Goal: Task Accomplishment & Management: Use online tool/utility

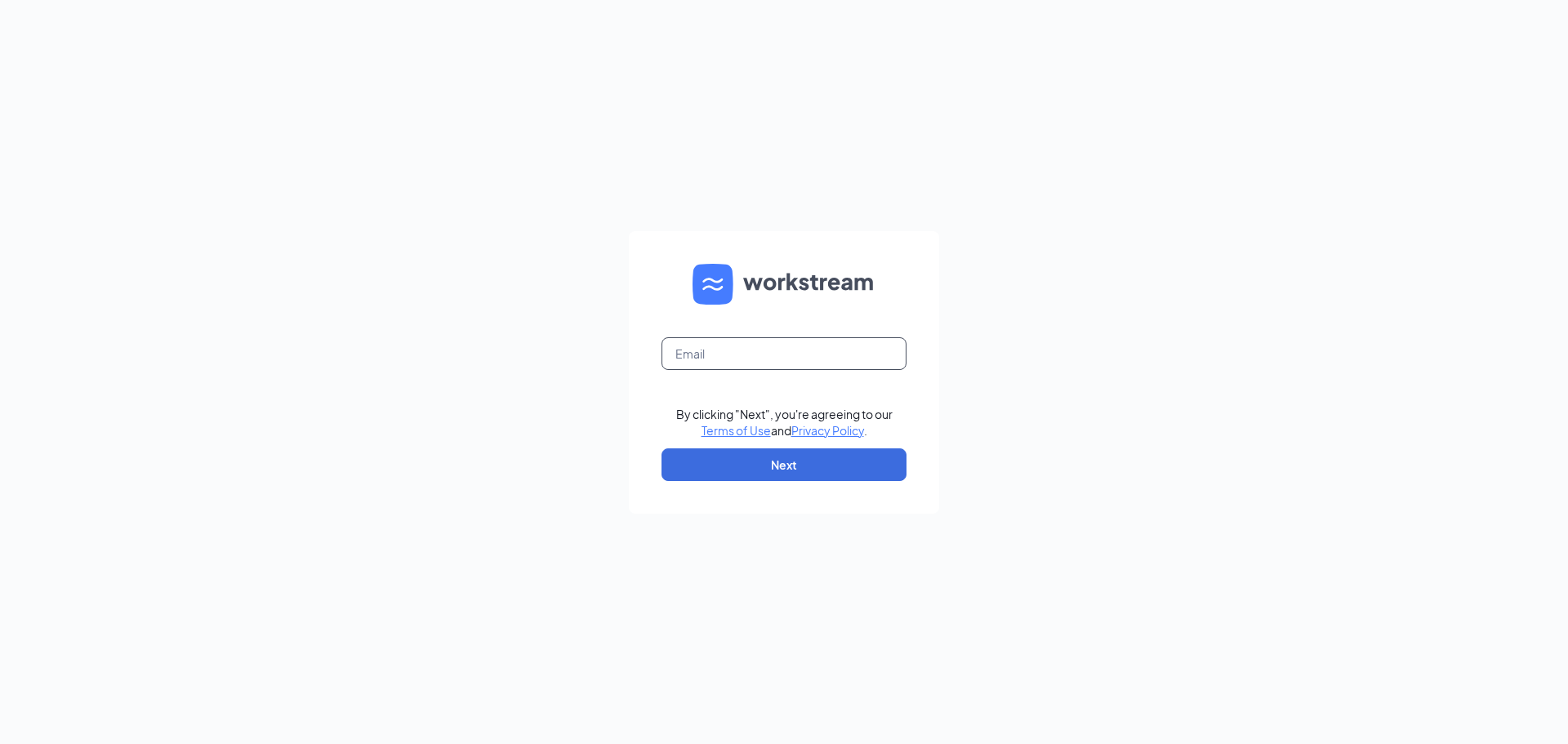
click at [734, 348] on input "text" at bounding box center [784, 353] width 245 height 33
type input "claude@chickslims.com"
click at [765, 469] on button "Next" at bounding box center [784, 465] width 245 height 33
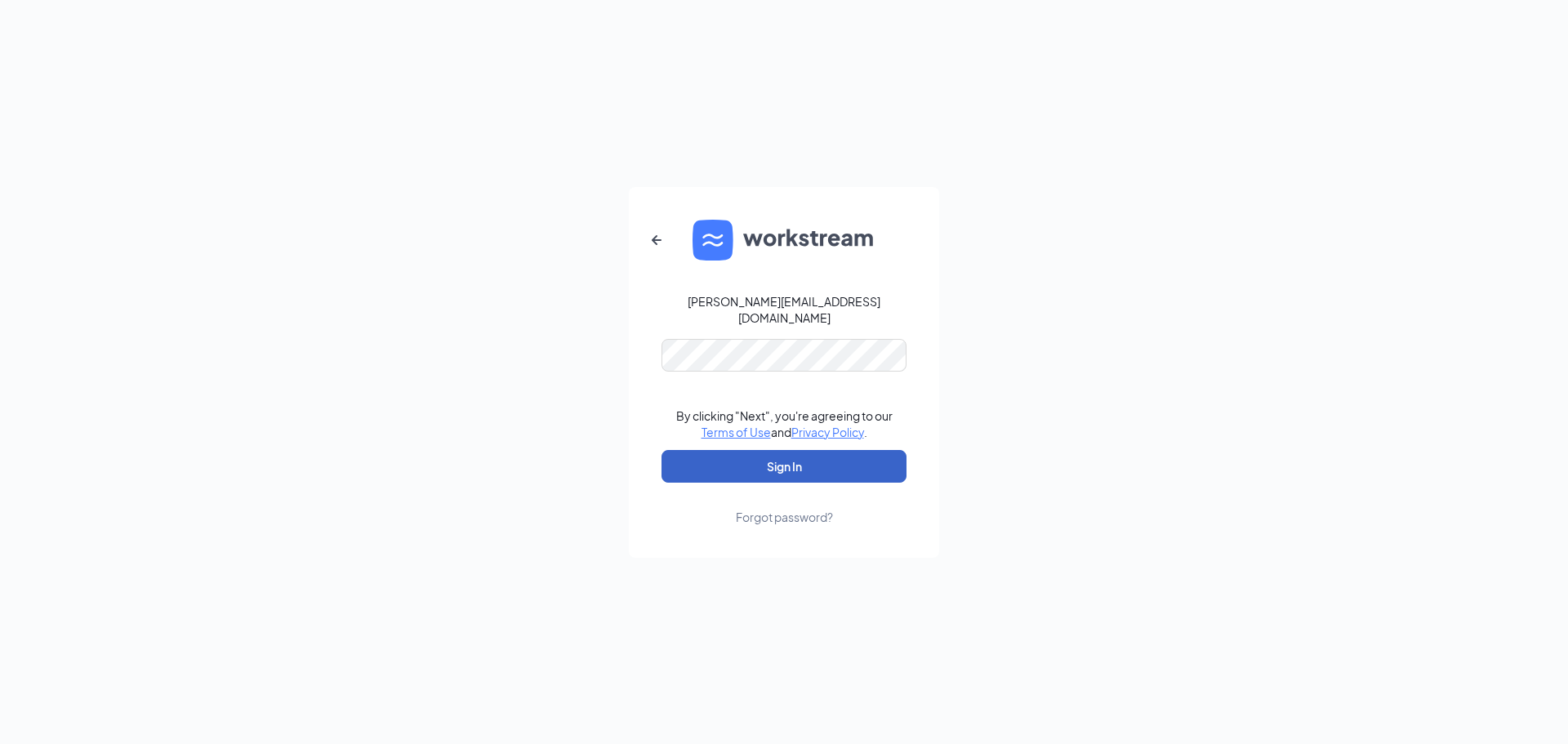
click at [785, 470] on button "Sign In" at bounding box center [784, 466] width 245 height 33
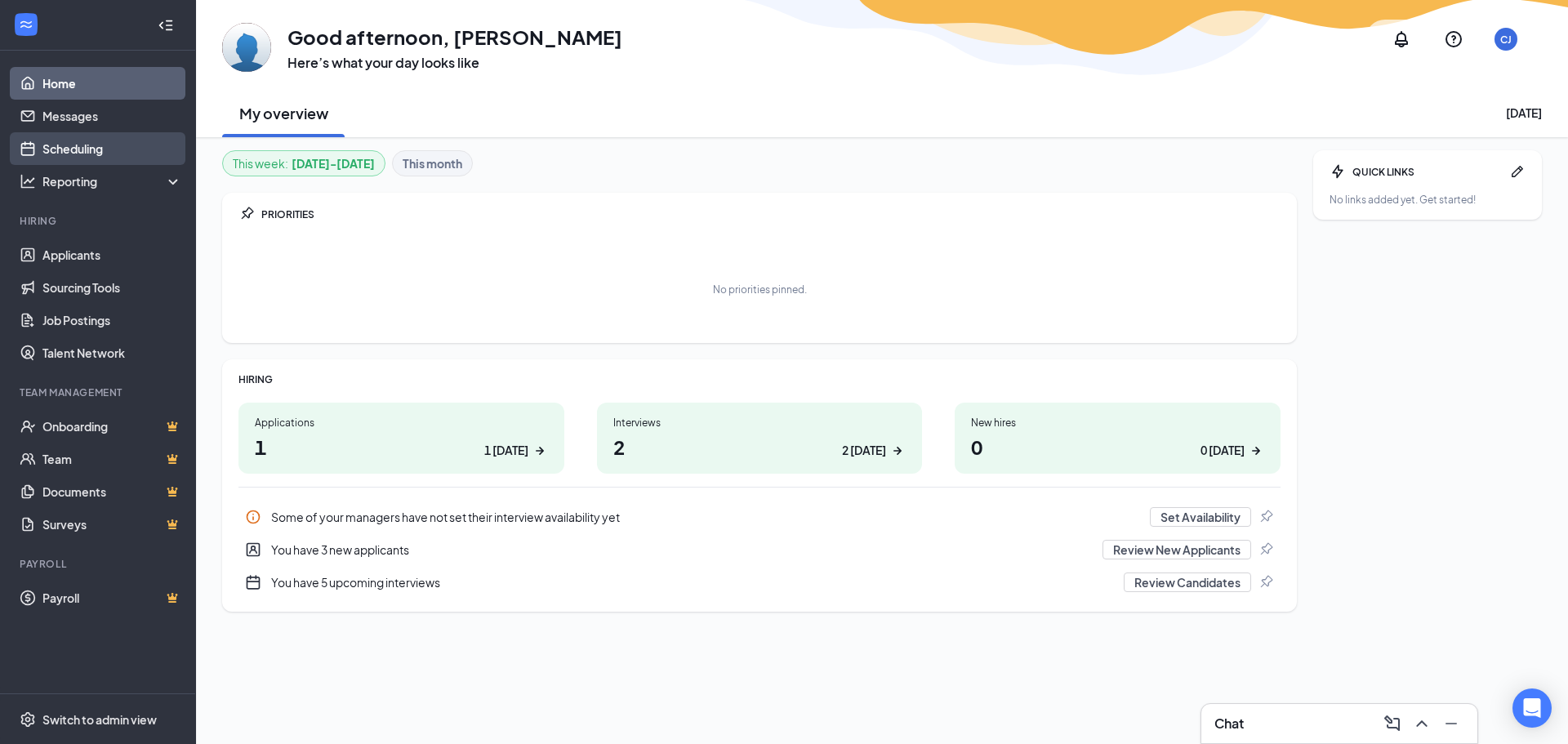
click at [43, 150] on link "Scheduling" at bounding box center [112, 148] width 139 height 33
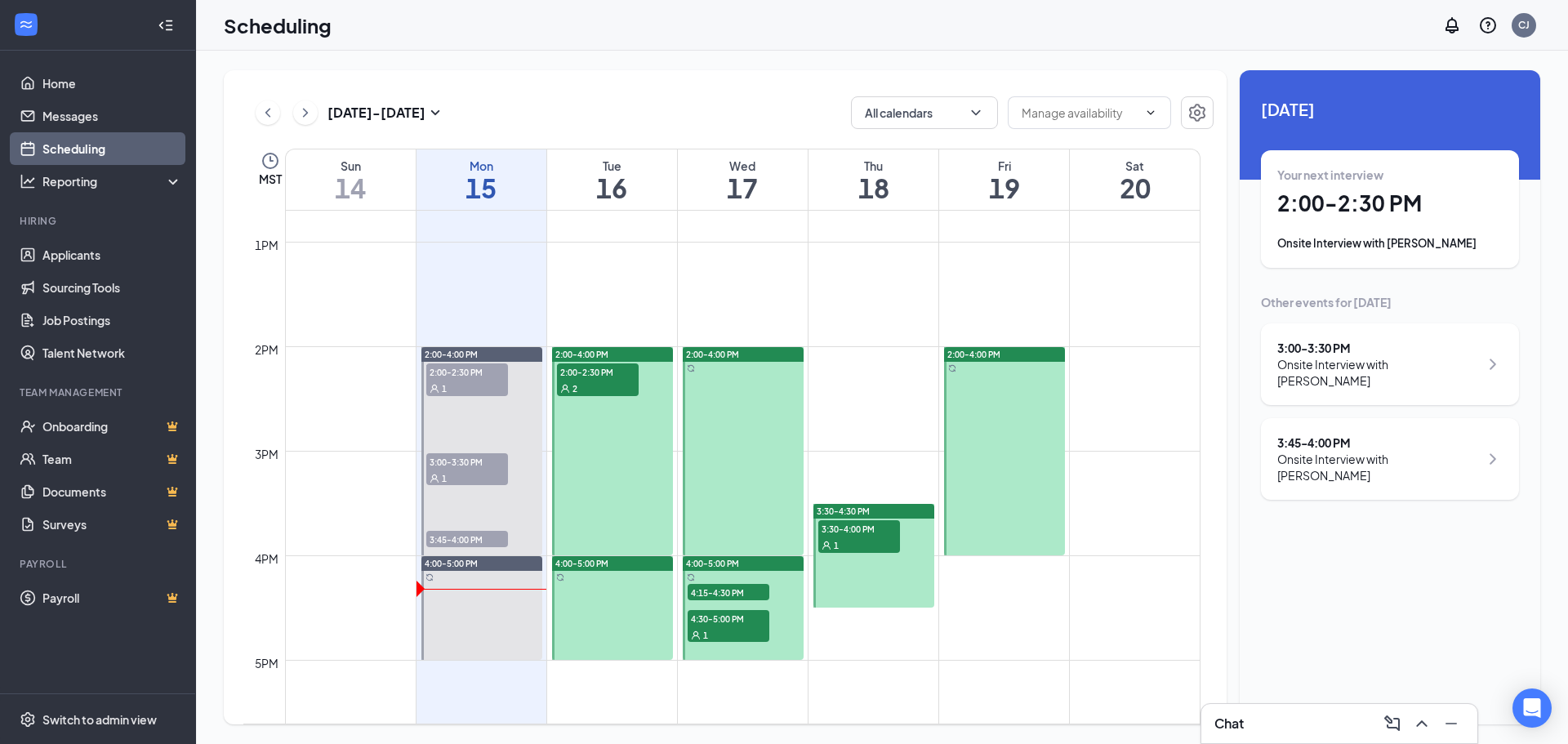
scroll to position [1333, 0]
